Goal: Transaction & Acquisition: Subscribe to service/newsletter

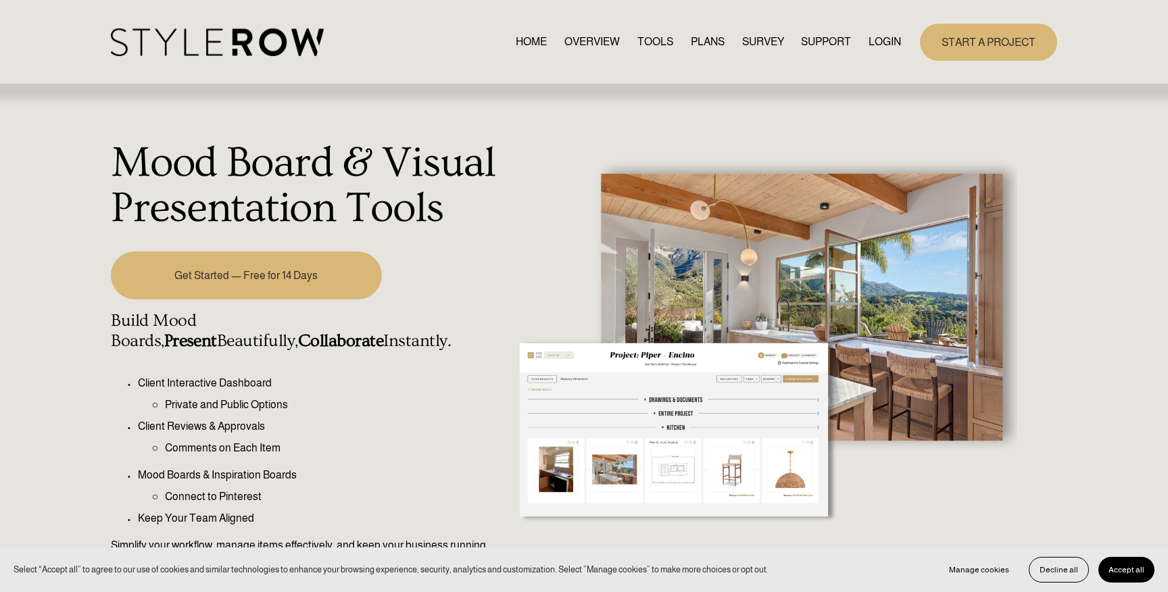
click at [517, 45] on link "HOME" at bounding box center [531, 42] width 31 height 18
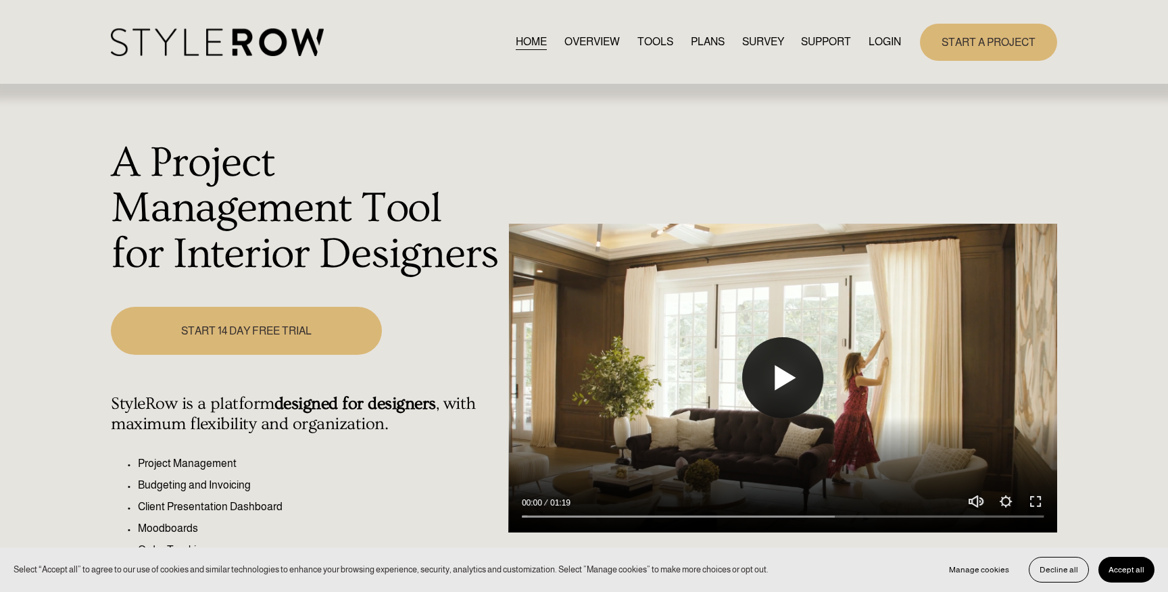
click at [770, 368] on button "Play" at bounding box center [782, 377] width 81 height 81
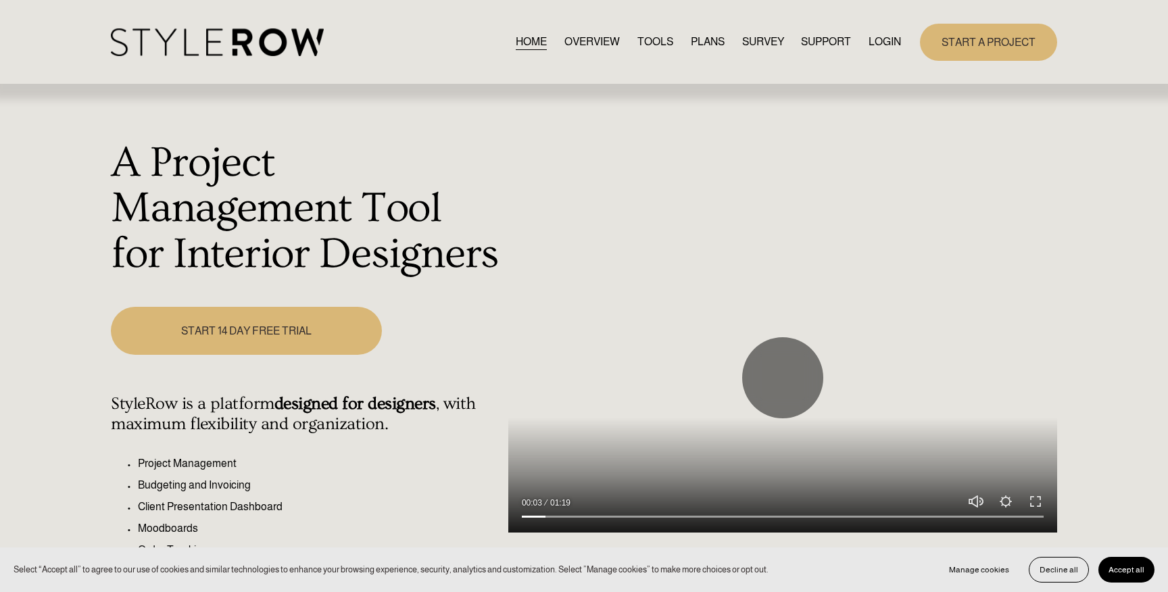
click at [894, 407] on div at bounding box center [782, 378] width 549 height 309
click at [812, 398] on button "Play" at bounding box center [782, 377] width 81 height 81
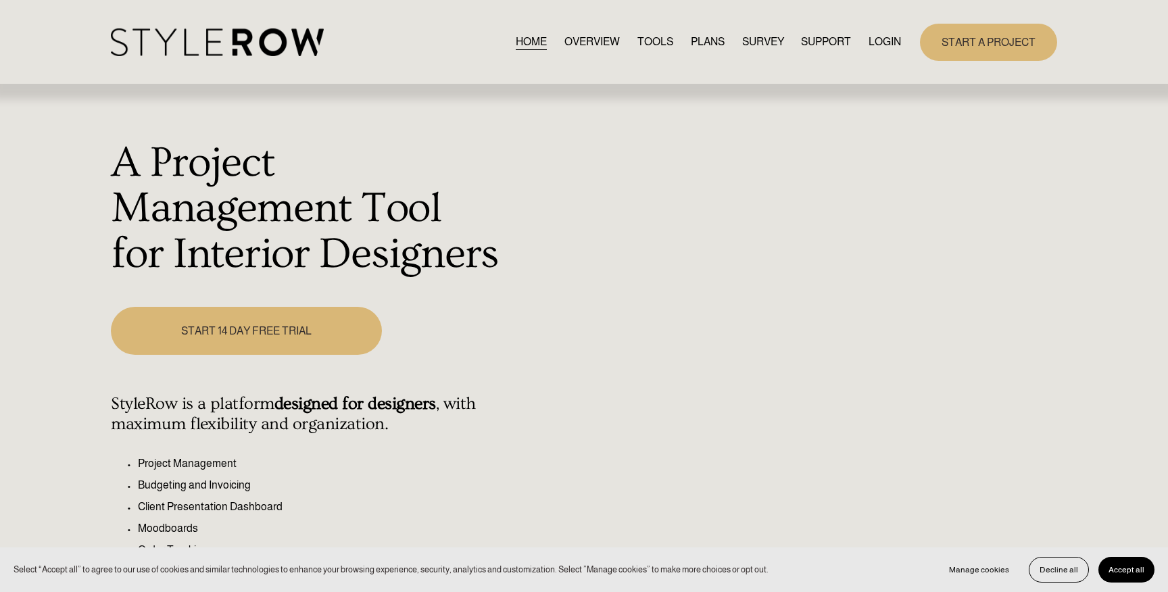
type input "61.89"
click at [692, 45] on link "PLANS" at bounding box center [708, 42] width 34 height 18
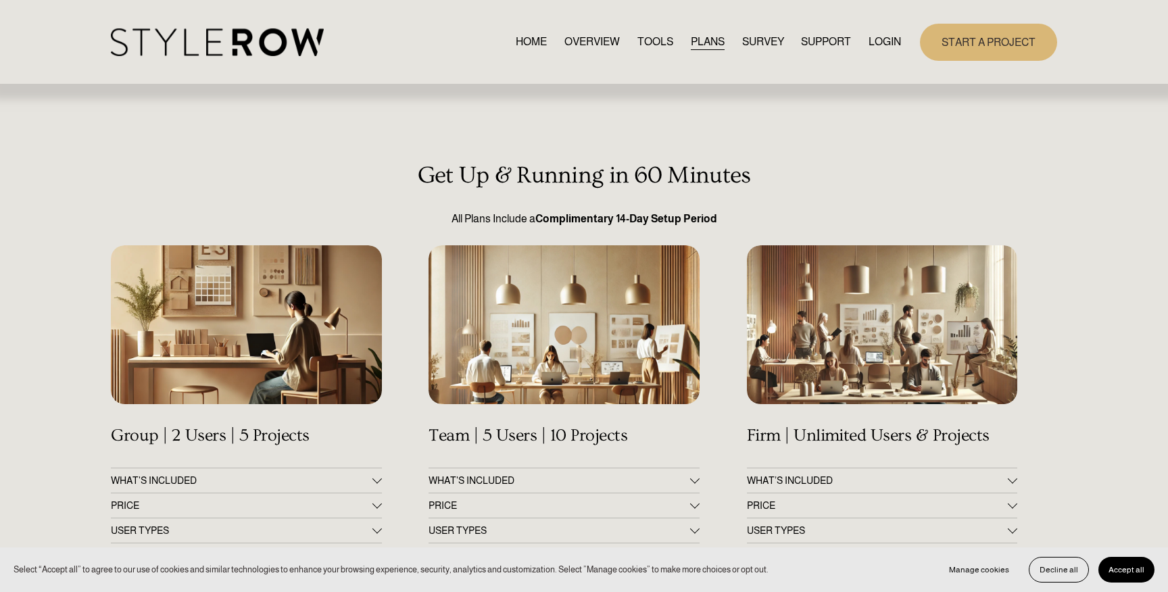
click at [375, 483] on div at bounding box center [377, 480] width 9 height 9
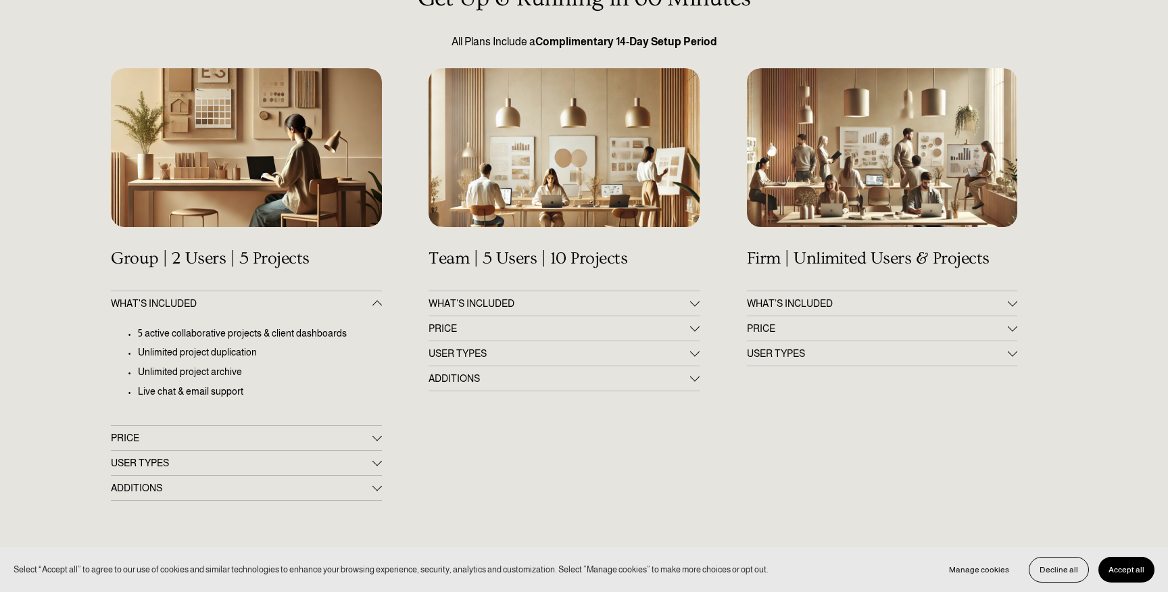
scroll to position [216, 0]
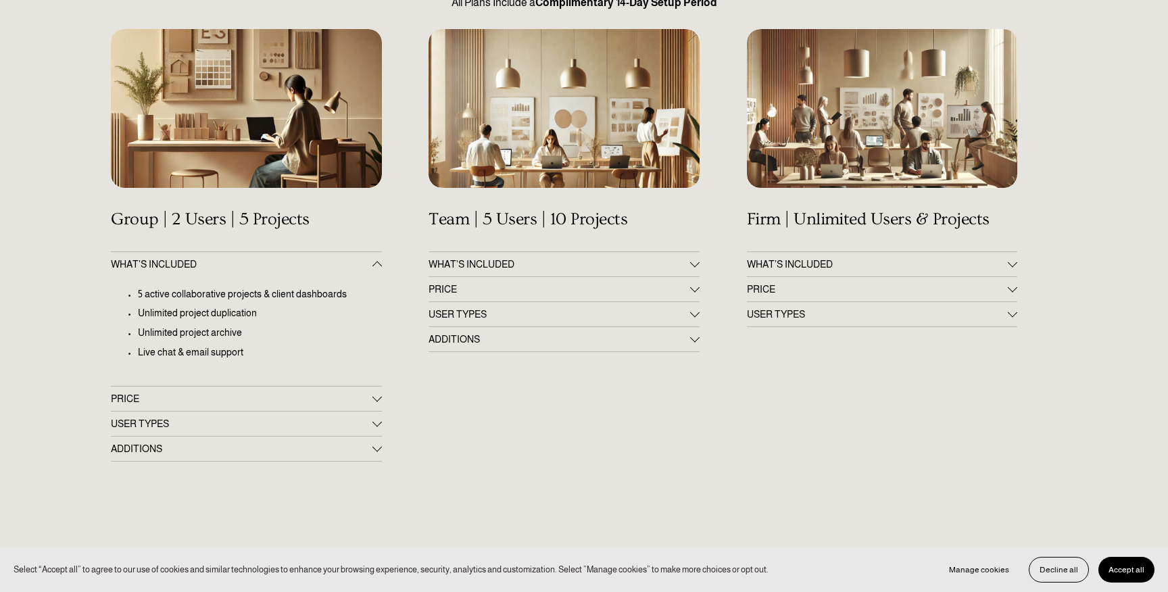
click at [373, 402] on div at bounding box center [377, 398] width 9 height 9
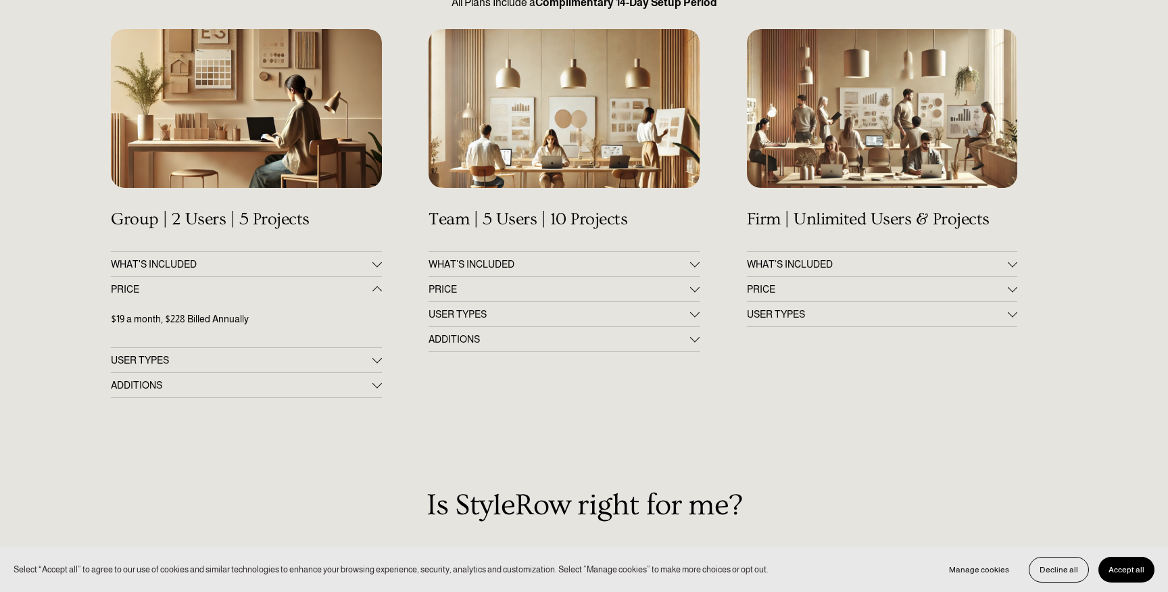
click at [613, 295] on button "PRICE" at bounding box center [564, 289] width 270 height 24
click at [382, 469] on div "Get Up & Running in 60 Minutes All Plans Include a Complimentary 14-Day Setup P…" at bounding box center [584, 436] width 1168 height 980
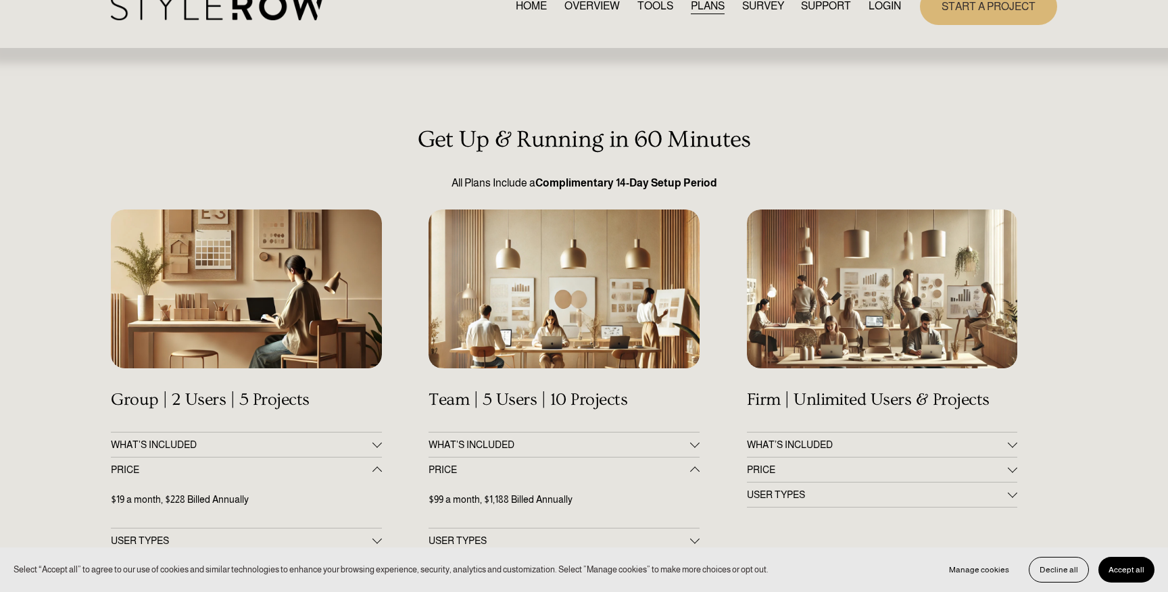
scroll to position [0, 0]
